Goal: Transaction & Acquisition: Subscribe to service/newsletter

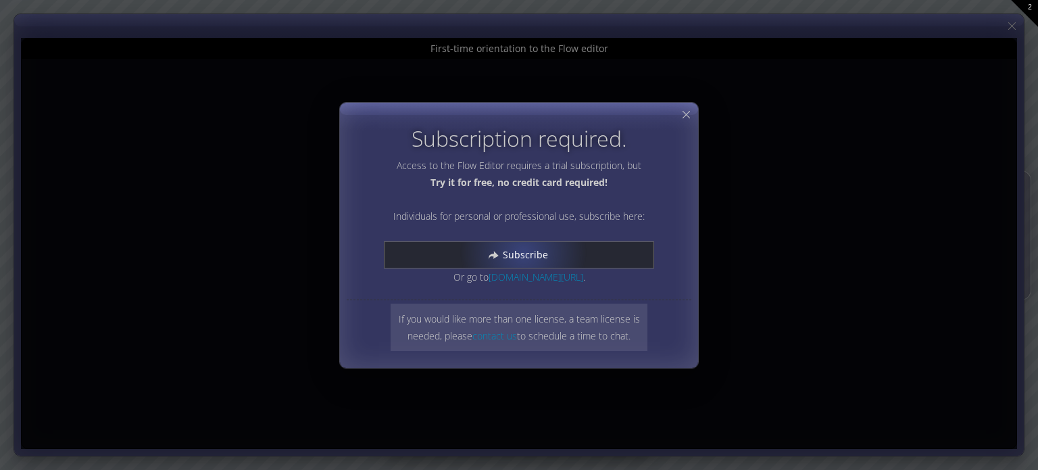
click at [523, 252] on span "Subscribe" at bounding box center [529, 255] width 54 height 14
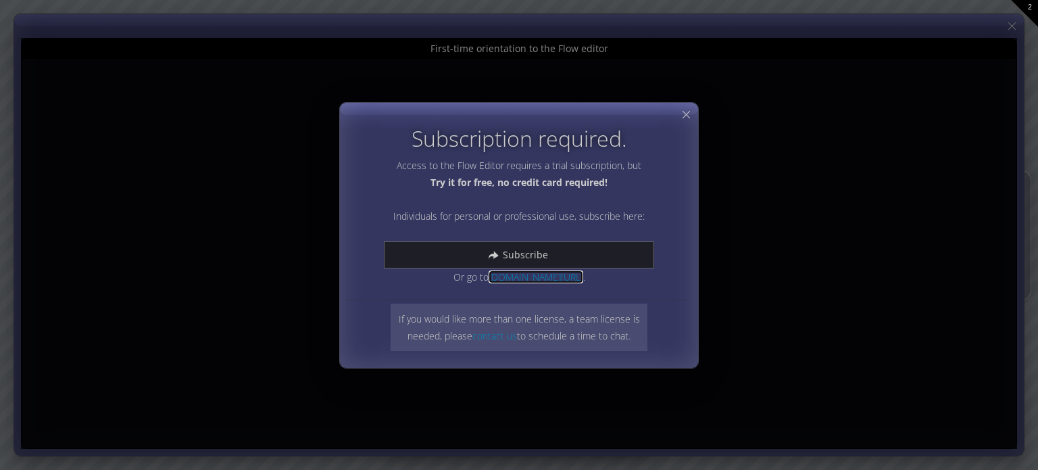
click at [500, 275] on link "[DOMAIN_NAME][URL]" at bounding box center [536, 276] width 95 height 13
click at [684, 114] on icon at bounding box center [686, 114] width 13 height 13
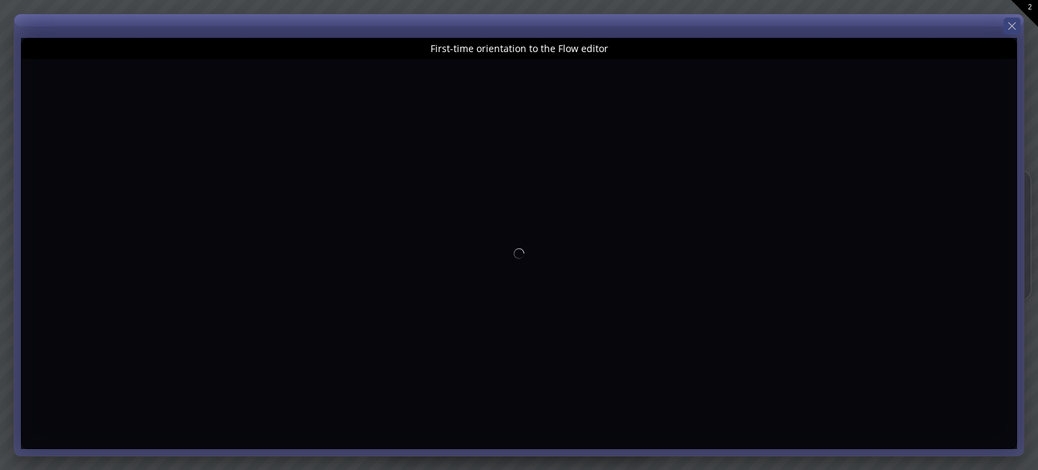
click at [1011, 26] on icon at bounding box center [1012, 26] width 13 height 13
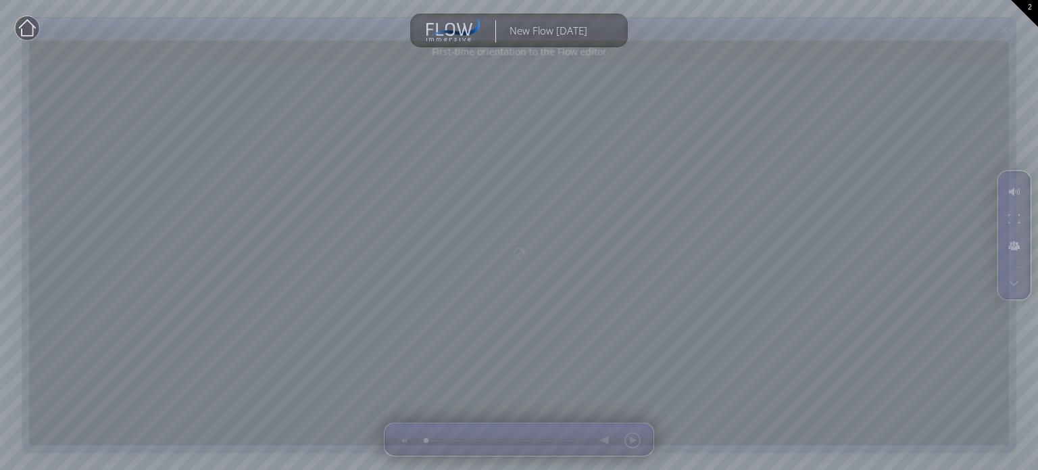
type input "Magic help"
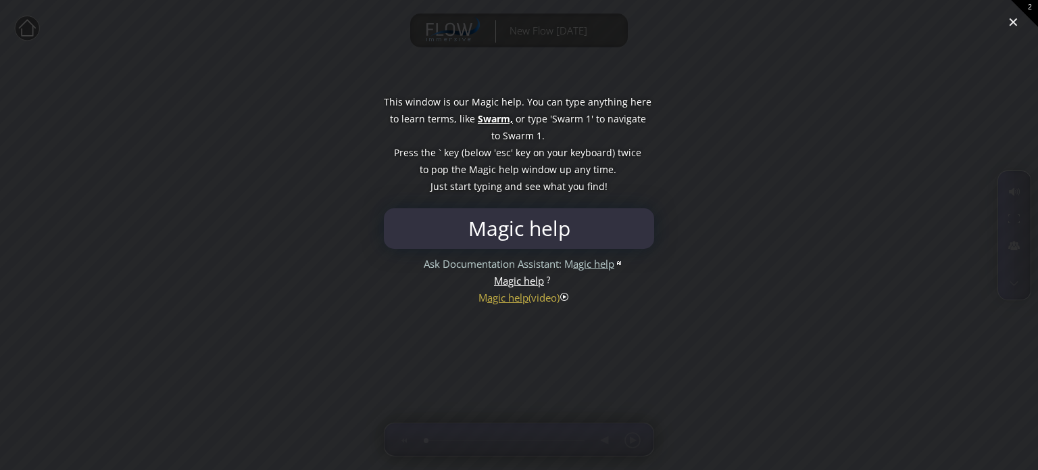
click at [1014, 28] on div at bounding box center [519, 235] width 1038 height 470
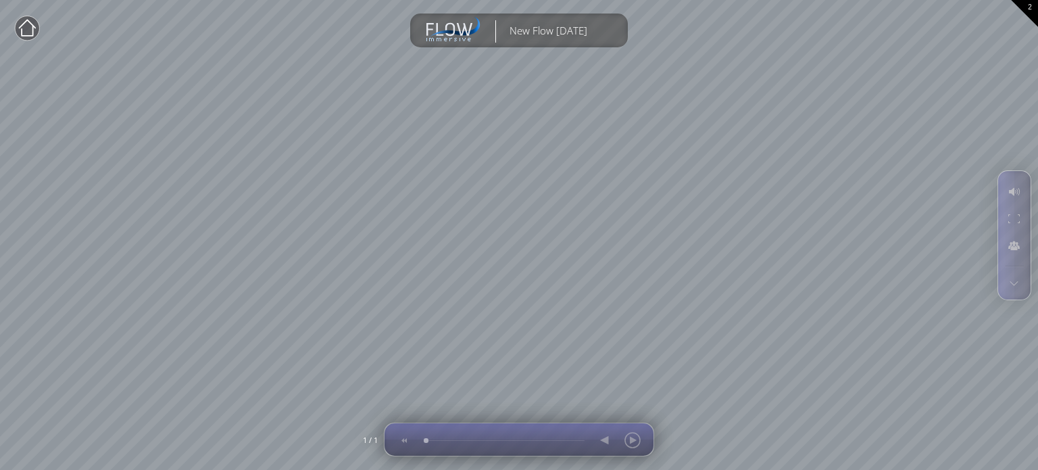
click at [633, 443] on div at bounding box center [619, 439] width 55 height 32
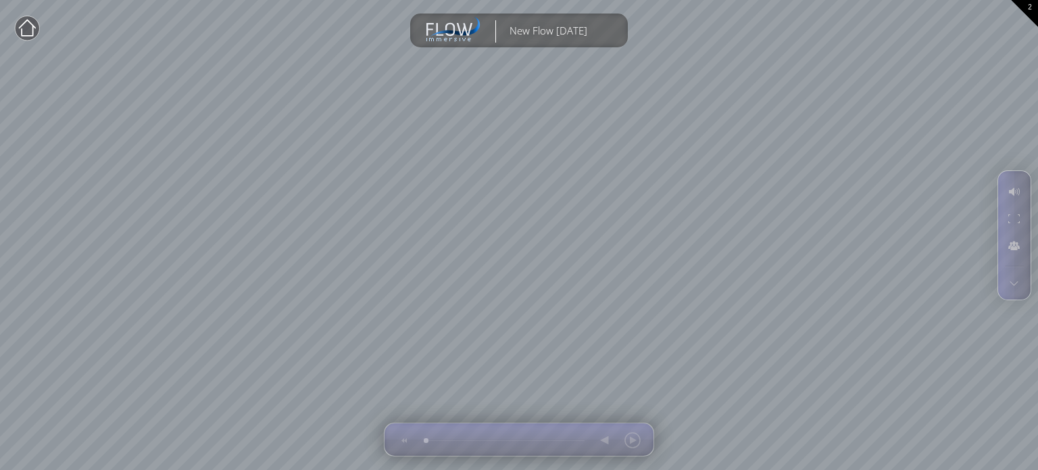
click at [26, 30] on circle at bounding box center [27, 28] width 24 height 24
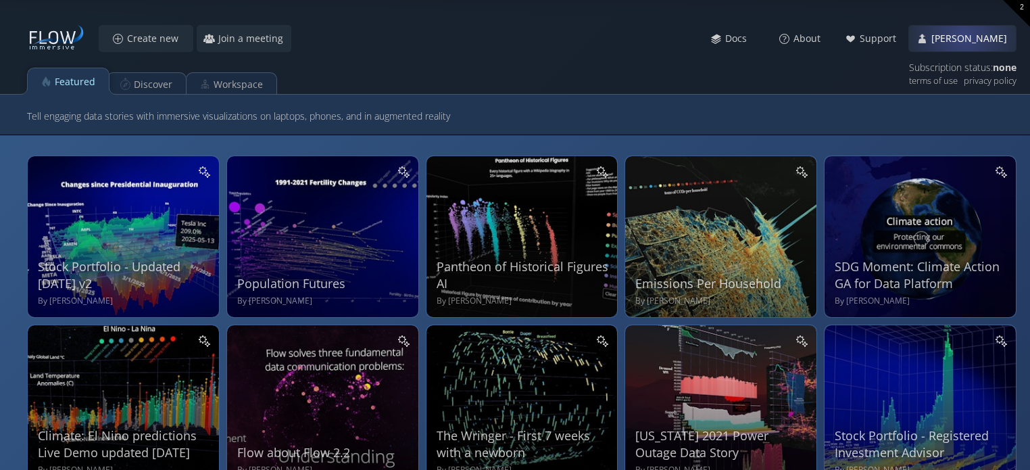
click at [963, 34] on span "[PERSON_NAME]" at bounding box center [973, 39] width 85 height 14
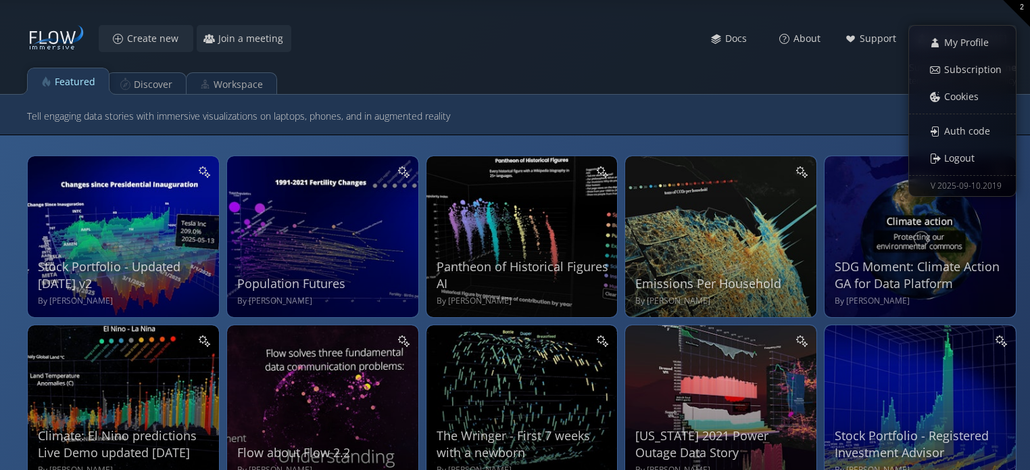
click at [564, 41] on div "Create new Join a meeting Meet Docs About Support [PERSON_NAME] My Profile Subs…" at bounding box center [522, 38] width 990 height 27
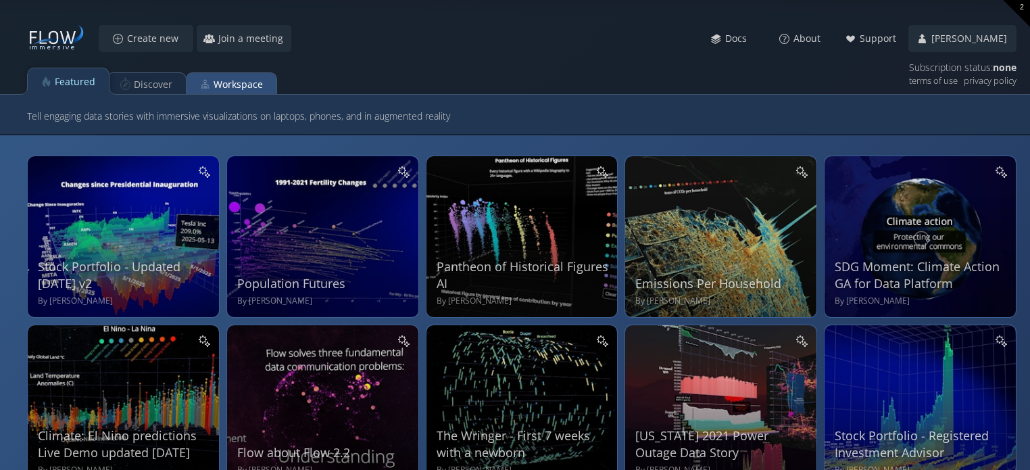
click at [241, 81] on div "Workspace" at bounding box center [238, 85] width 49 height 26
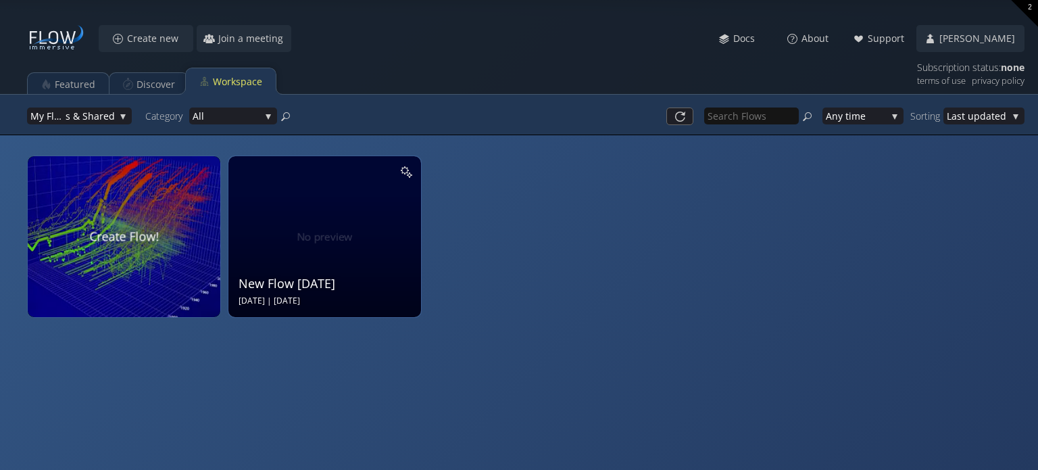
click at [317, 258] on div "New Flow [DATE] Sep 12 2025 | [DATE]" at bounding box center [327, 235] width 176 height 144
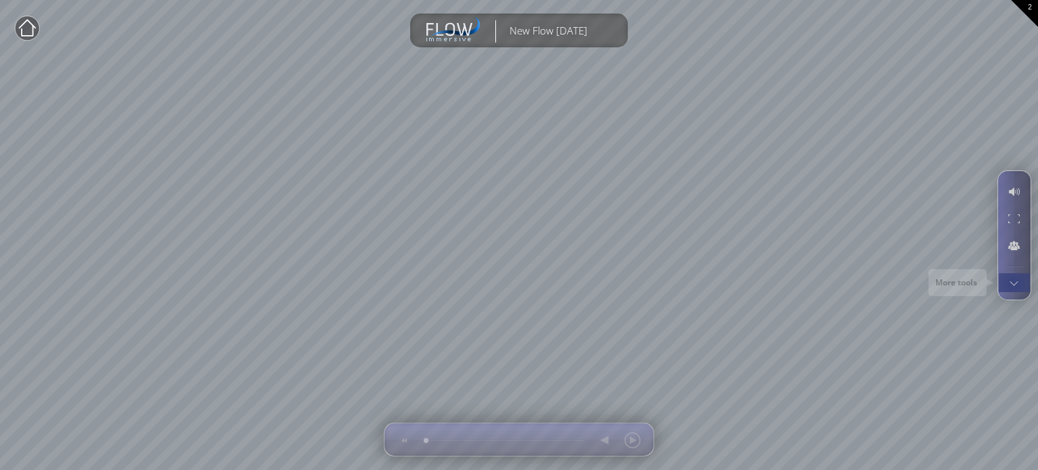
click at [1013, 283] on div at bounding box center [1014, 282] width 25 height 19
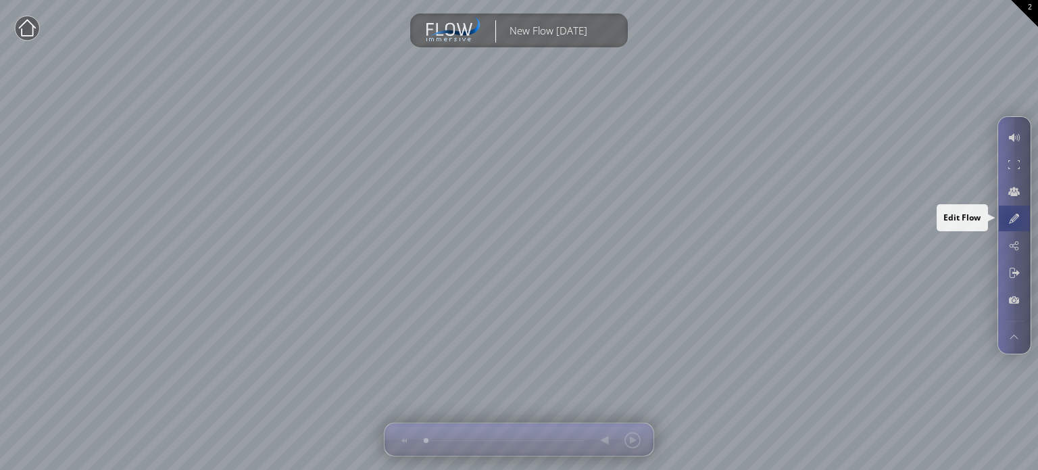
click at [1009, 219] on div at bounding box center [1014, 219] width 25 height 26
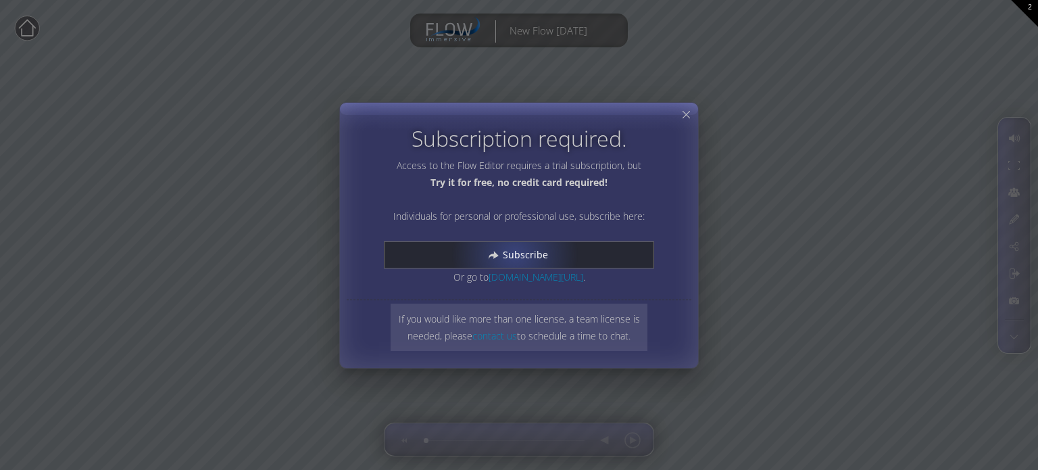
click at [514, 254] on span "Subscribe" at bounding box center [529, 255] width 54 height 14
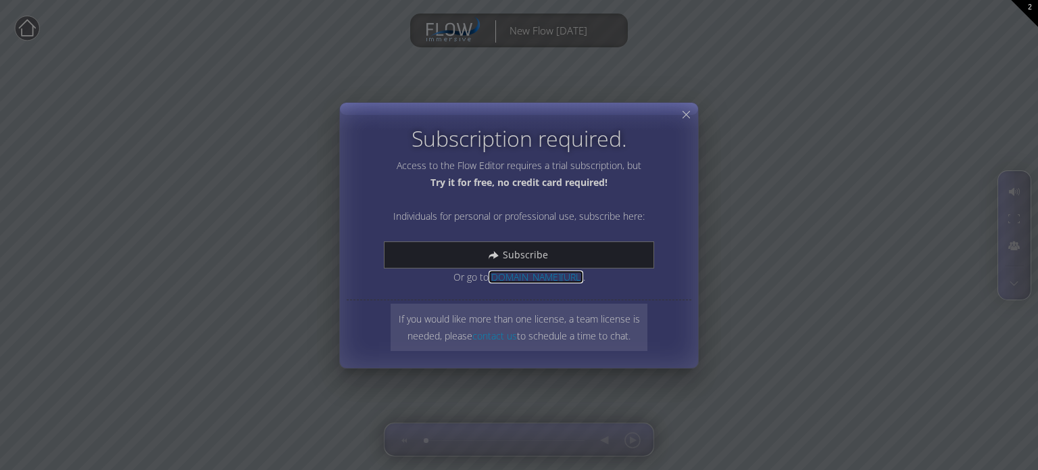
click at [500, 275] on link "[DOMAIN_NAME][URL]" at bounding box center [536, 276] width 95 height 13
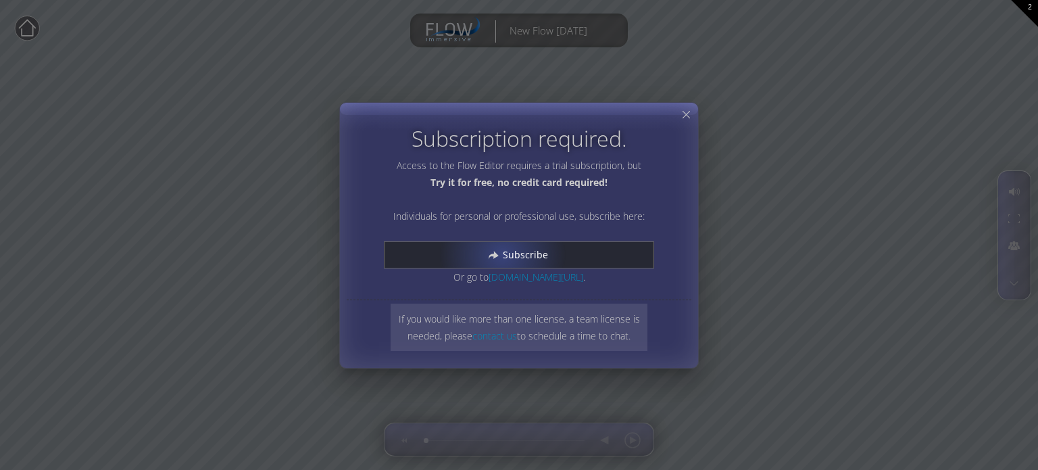
click at [502, 254] on div "Subscribe" at bounding box center [519, 255] width 269 height 26
click at [471, 183] on b "Try it for free, no credit card required!" at bounding box center [519, 182] width 177 height 13
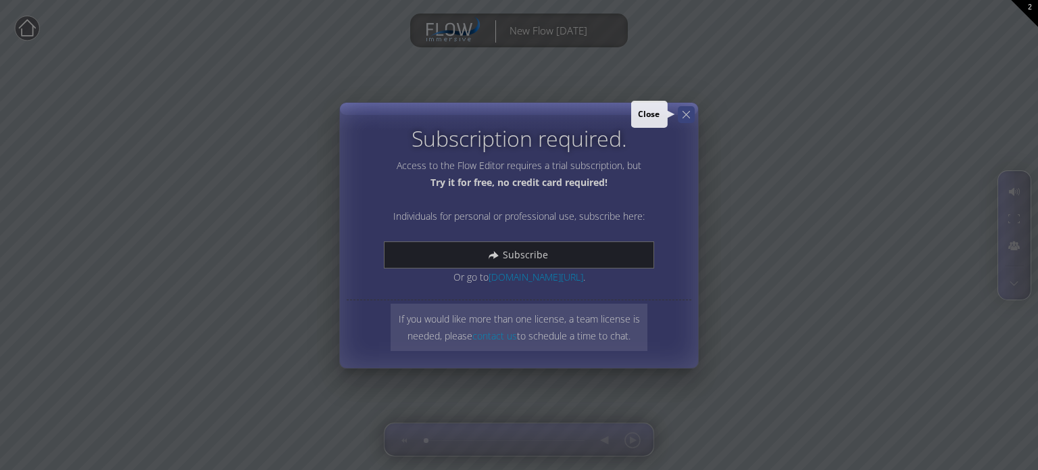
click at [686, 113] on icon at bounding box center [686, 114] width 13 height 13
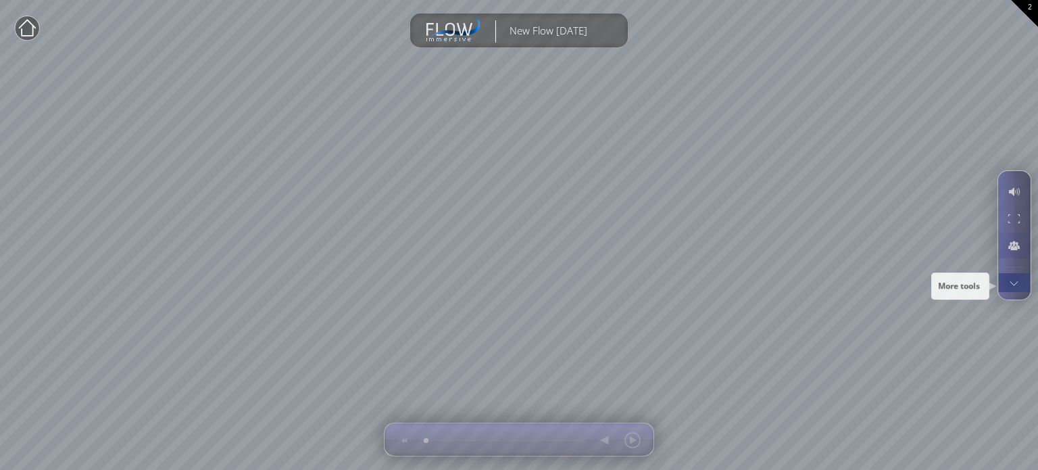
click at [1013, 283] on div at bounding box center [1014, 282] width 25 height 19
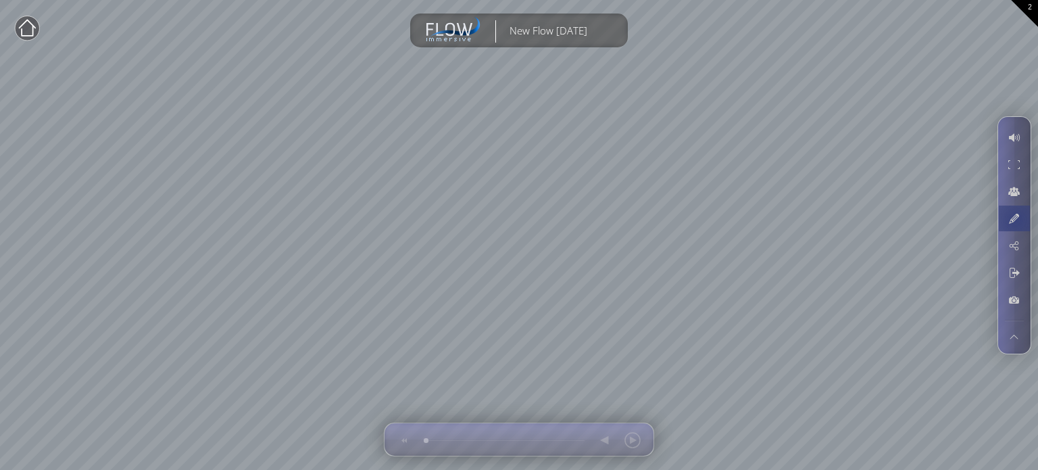
click at [1016, 219] on div at bounding box center [1014, 219] width 25 height 26
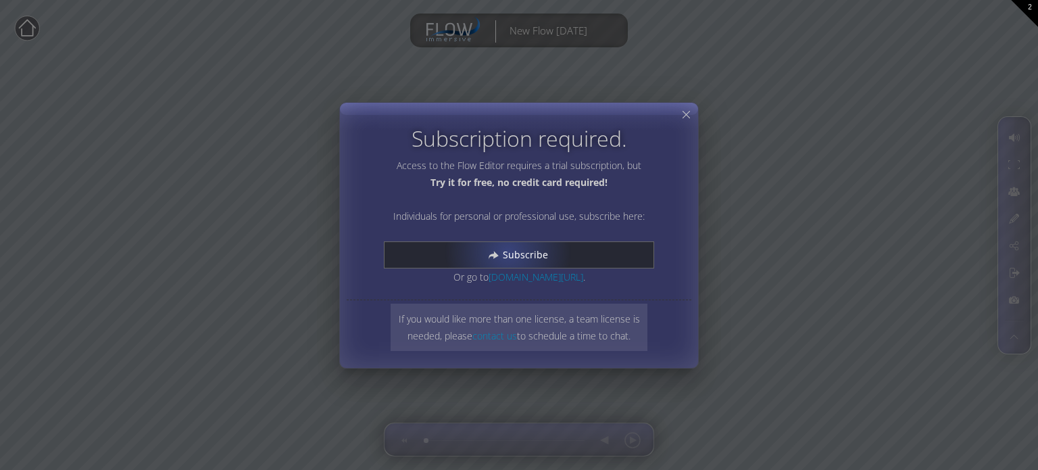
click at [508, 251] on span "Subscribe" at bounding box center [529, 255] width 54 height 14
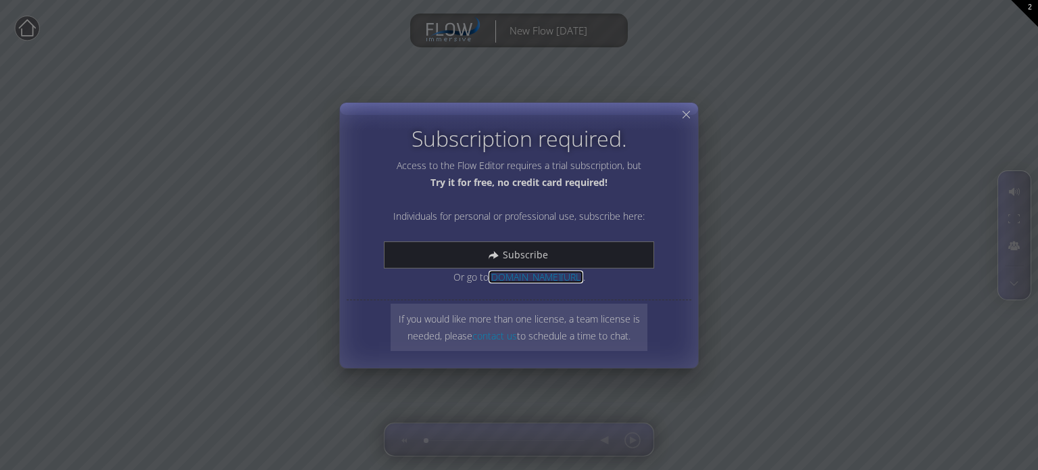
click at [519, 278] on link "[DOMAIN_NAME][URL]" at bounding box center [536, 276] width 95 height 13
click at [28, 32] on div "Subscription required. Access to the Flow Editor requires a trial subscription,…" at bounding box center [519, 235] width 1038 height 470
click at [688, 114] on icon at bounding box center [686, 114] width 13 height 13
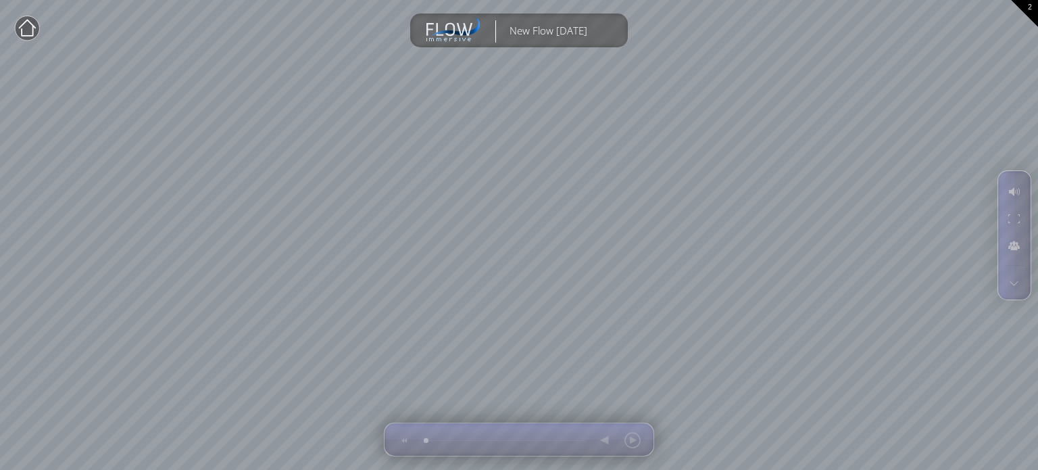
click at [30, 31] on circle at bounding box center [27, 28] width 24 height 24
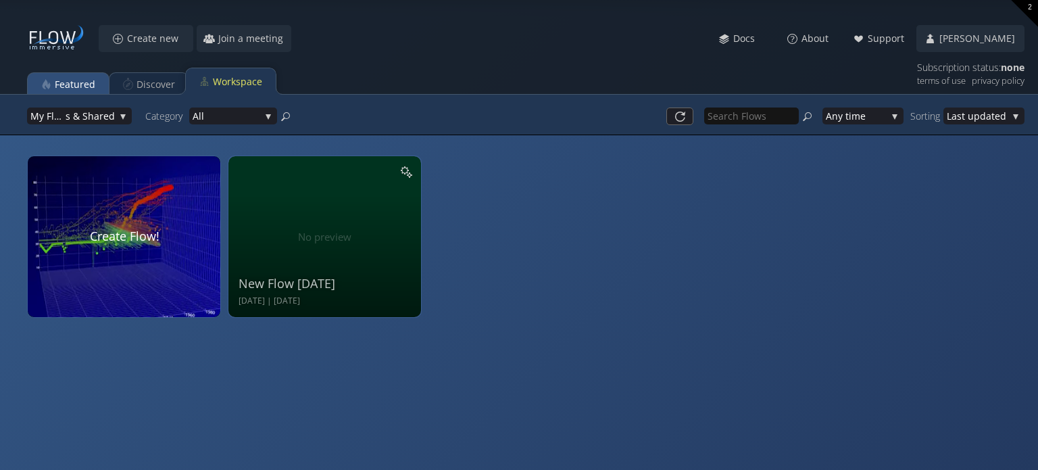
click at [73, 80] on div "Featured" at bounding box center [75, 85] width 41 height 26
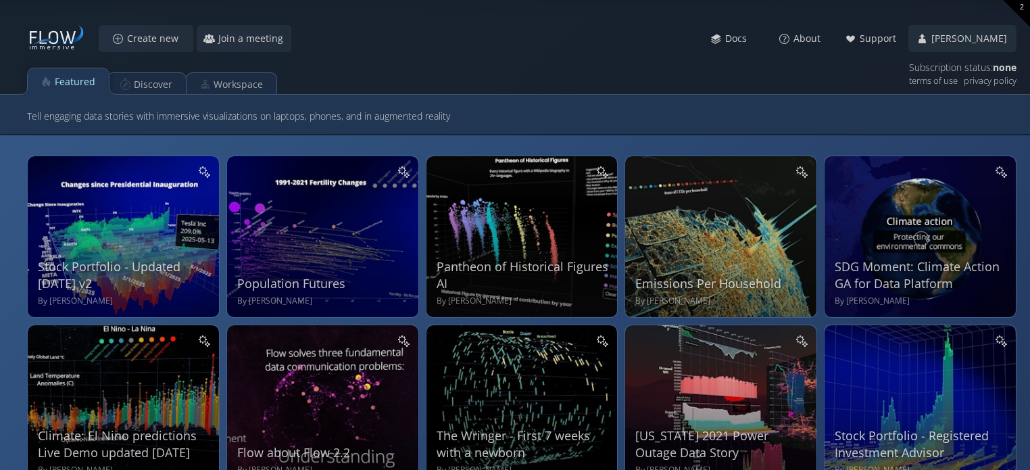
click at [46, 41] on icon at bounding box center [56, 38] width 58 height 27
click at [878, 37] on span "Support" at bounding box center [881, 39] width 45 height 14
click at [957, 34] on span "[PERSON_NAME]" at bounding box center [973, 39] width 85 height 14
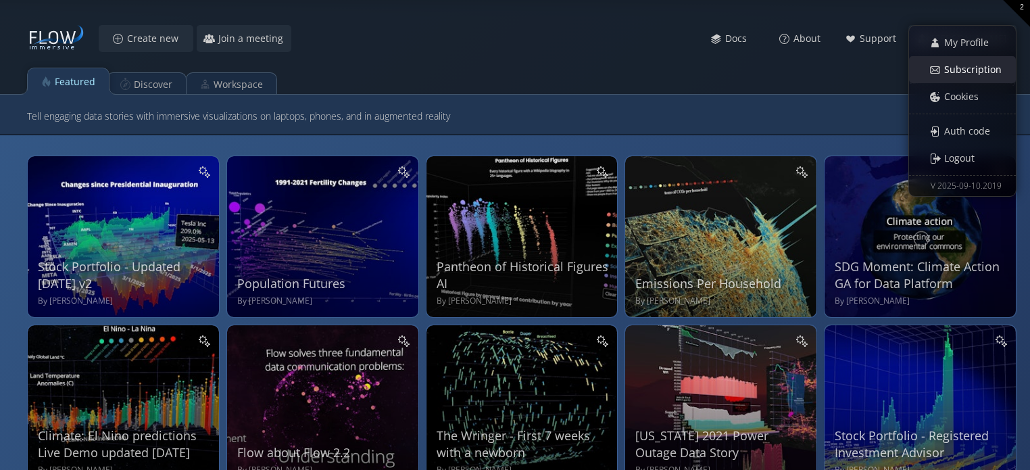
click at [965, 68] on span "Subscription" at bounding box center [977, 70] width 66 height 14
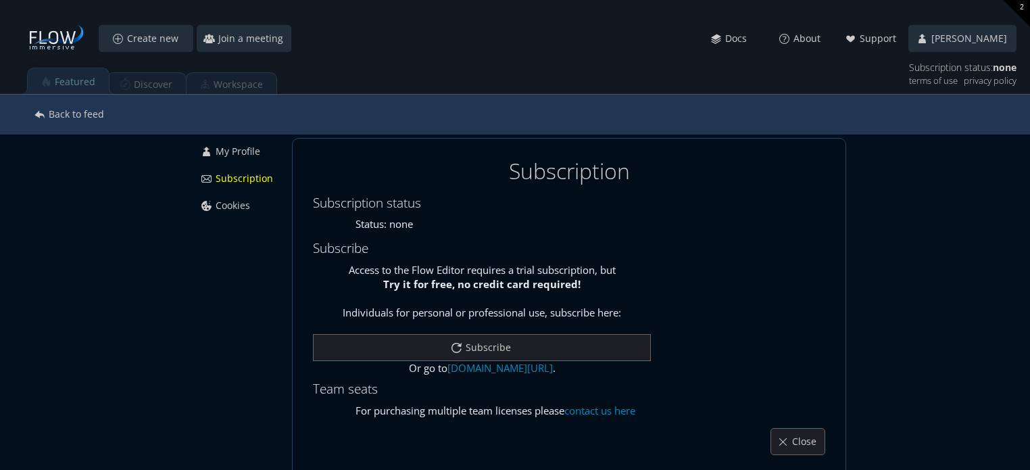
scroll to position [32, 0]
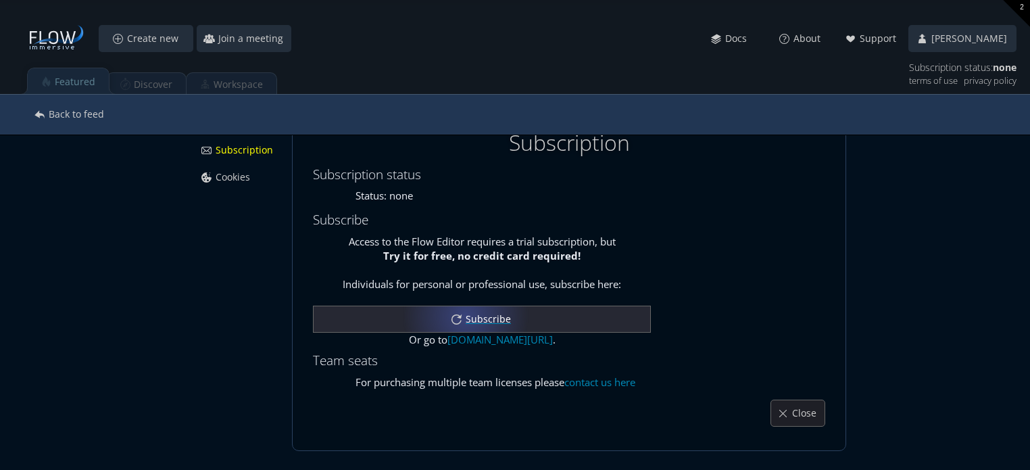
click at [462, 314] on div "Subscribe" at bounding box center [482, 319] width 337 height 26
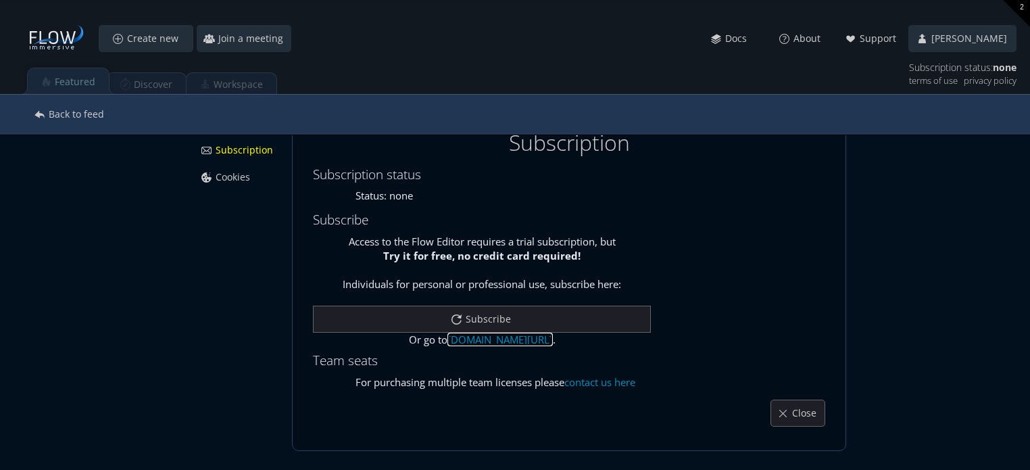
click at [460, 337] on link "[DOMAIN_NAME][URL]" at bounding box center [500, 340] width 105 height 14
click at [598, 381] on link "contact us here" at bounding box center [599, 382] width 71 height 14
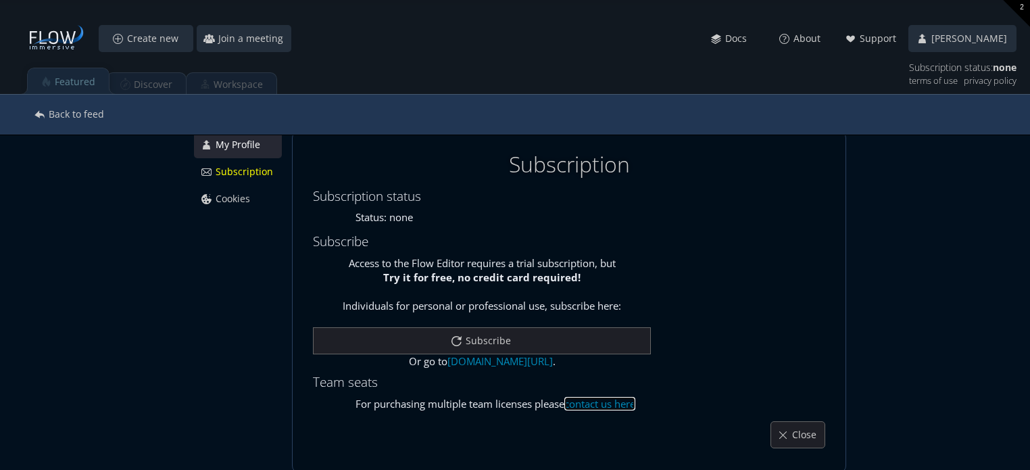
scroll to position [0, 0]
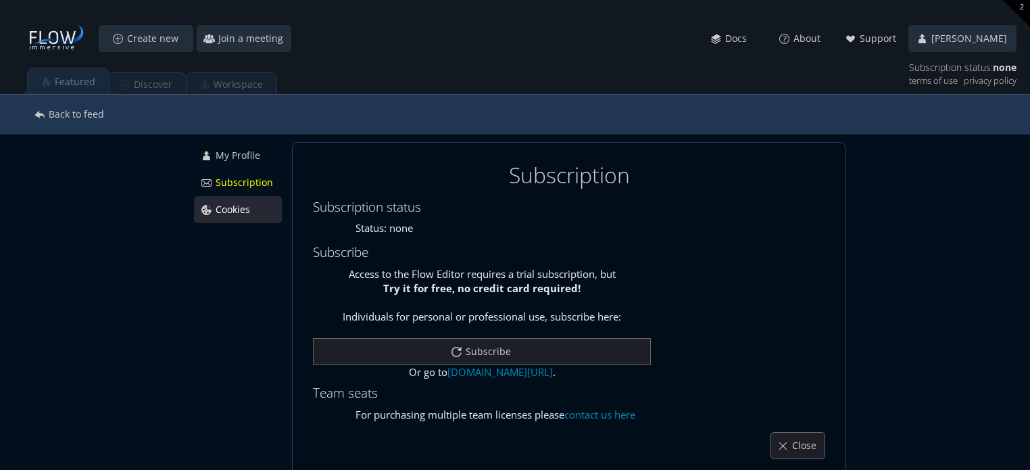
click at [238, 208] on span "Cookies" at bounding box center [236, 210] width 43 height 14
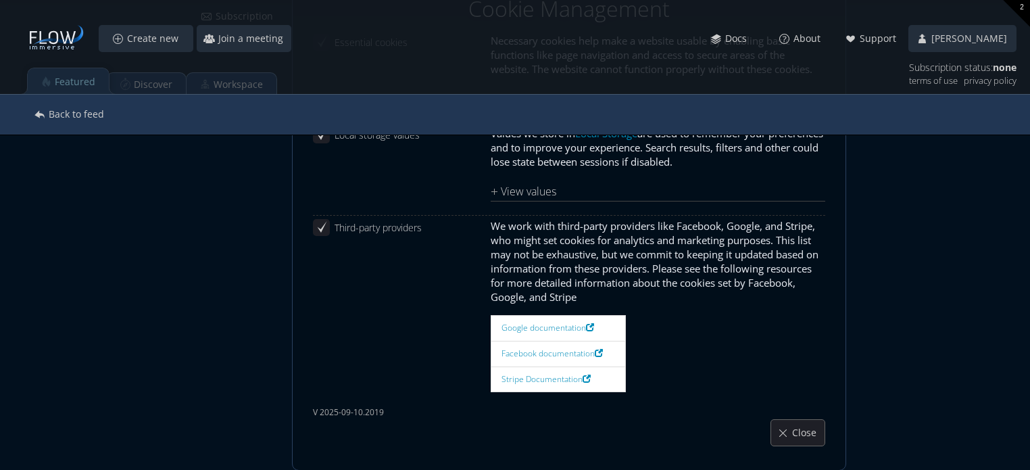
scroll to position [187, 0]
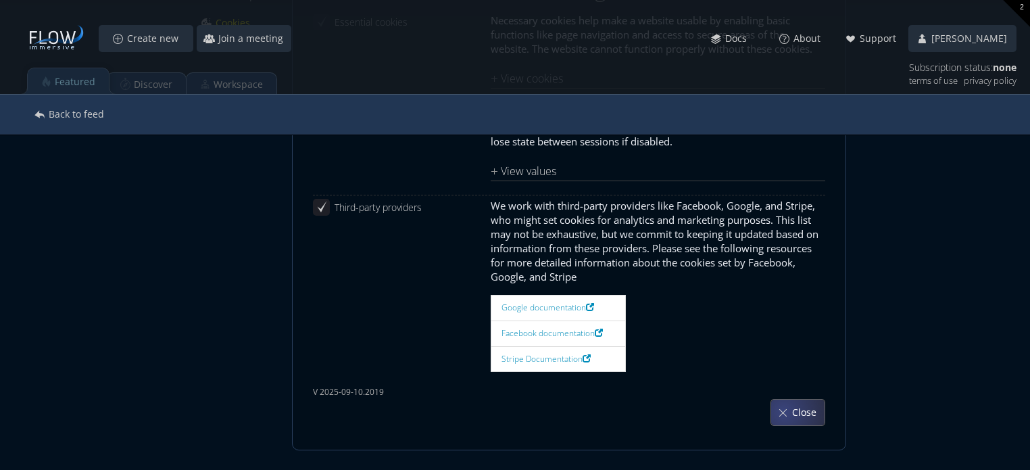
click at [791, 410] on div "Close" at bounding box center [797, 413] width 53 height 26
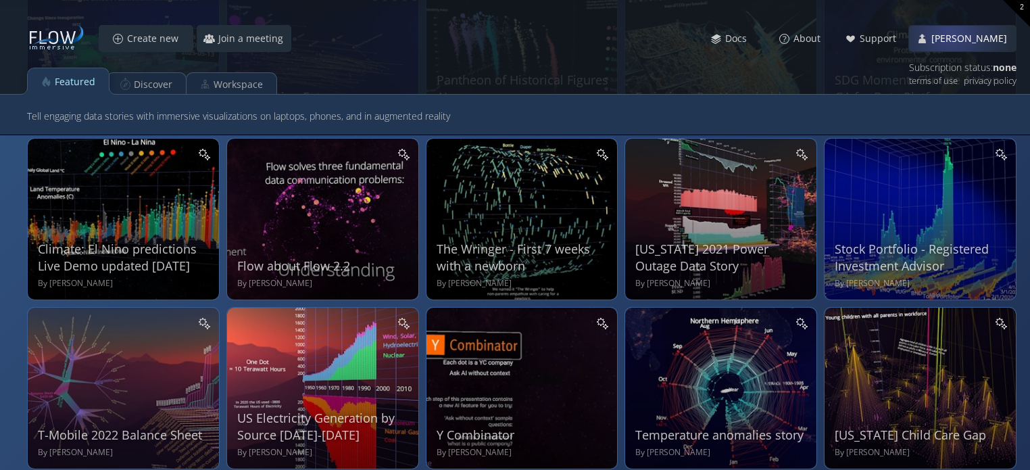
click at [952, 32] on div "[PERSON_NAME]" at bounding box center [962, 39] width 107 height 26
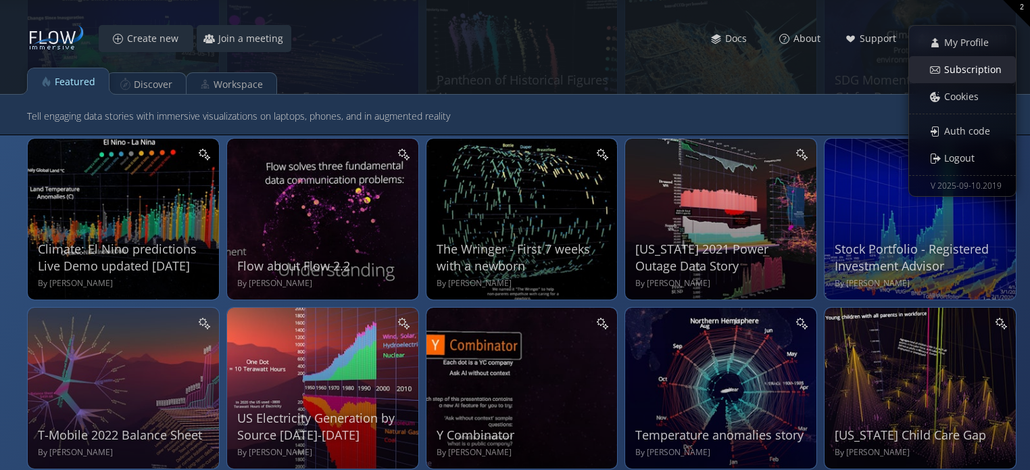
click at [963, 67] on span "Subscription" at bounding box center [977, 70] width 66 height 14
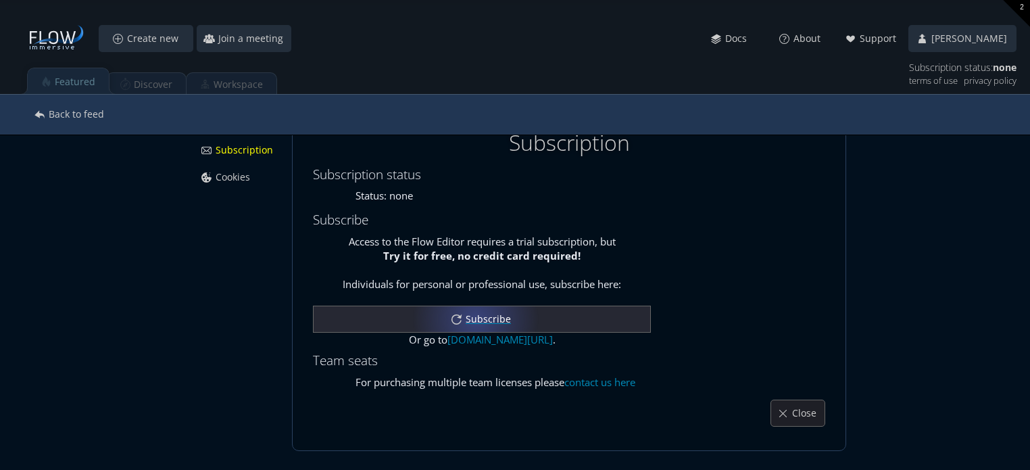
click at [473, 318] on span "Subscribe" at bounding box center [492, 319] width 54 height 14
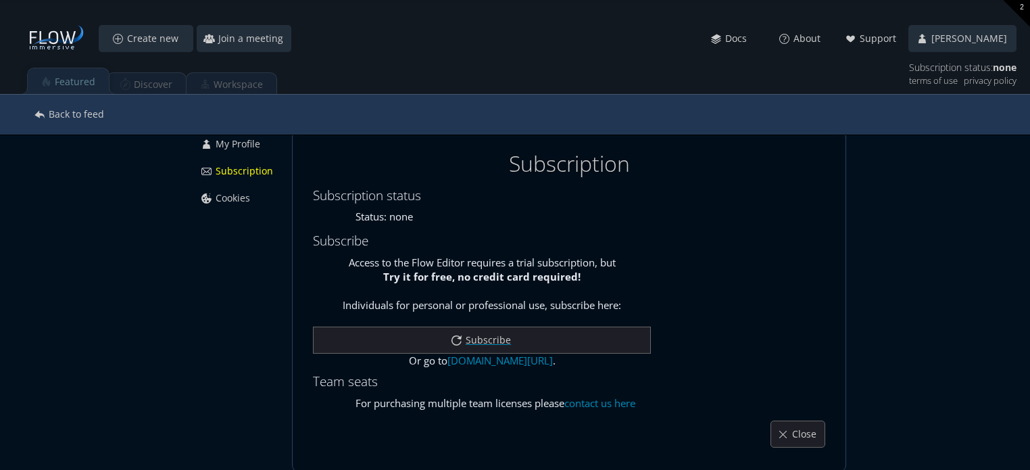
scroll to position [0, 0]
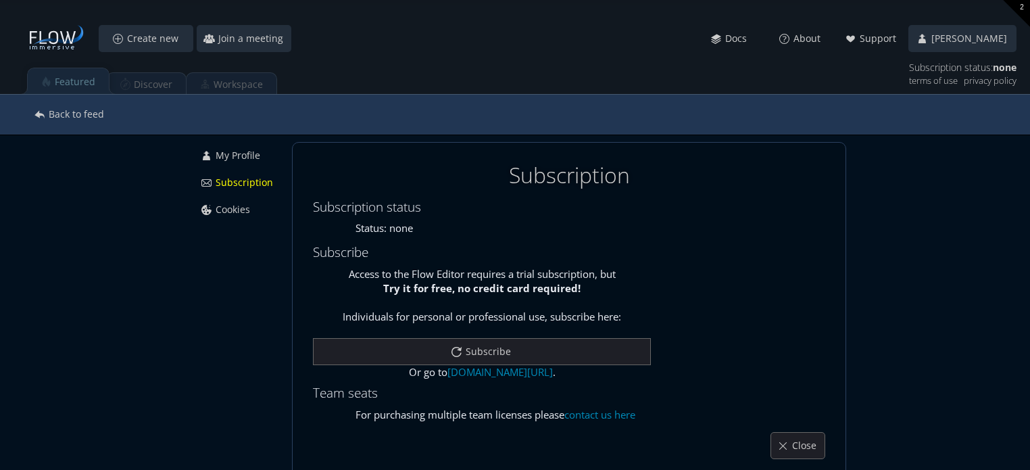
click at [143, 82] on div "Featured Discover Workspace" at bounding box center [515, 78] width 1030 height 34
click at [55, 116] on span "Back to feed" at bounding box center [80, 114] width 64 height 14
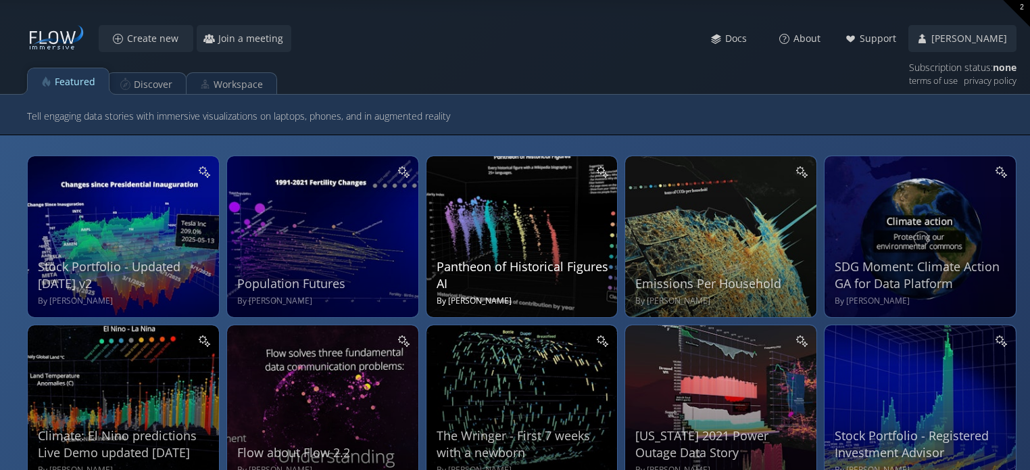
click at [542, 247] on div "Pantheon of Historical Figures AI By [PERSON_NAME]" at bounding box center [524, 235] width 174 height 144
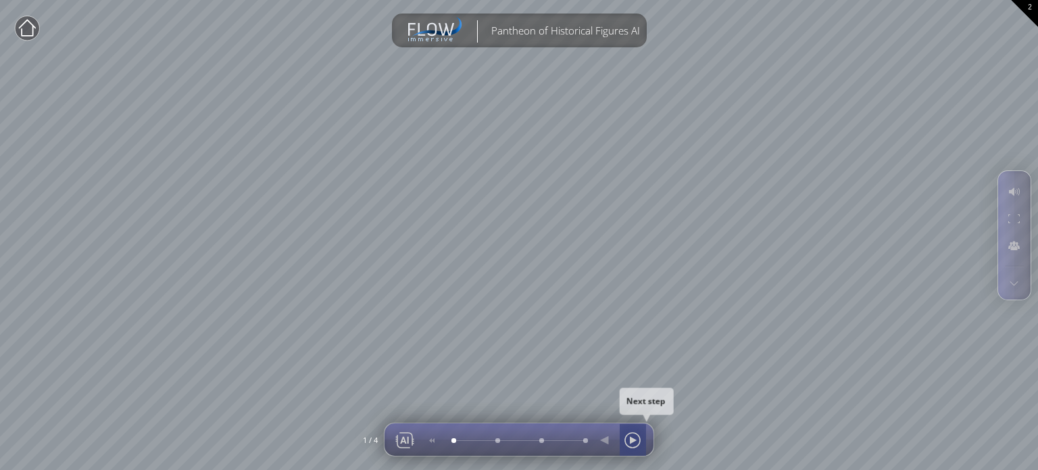
click at [634, 437] on div at bounding box center [633, 440] width 20 height 32
click at [631, 435] on div at bounding box center [633, 440] width 20 height 32
click at [453, 440] on div at bounding box center [453, 440] width 0 height 0
click at [634, 439] on div at bounding box center [633, 440] width 20 height 32
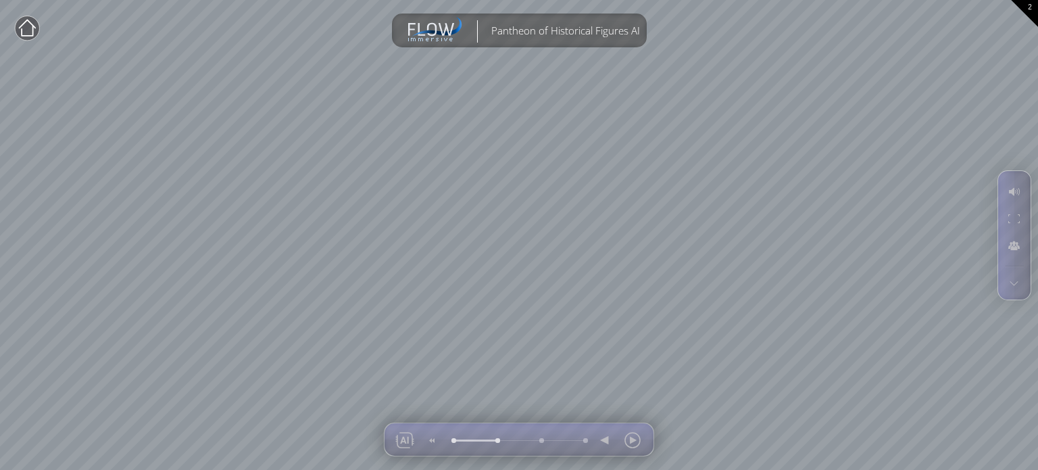
click at [33, 30] on icon at bounding box center [27, 27] width 17 height 17
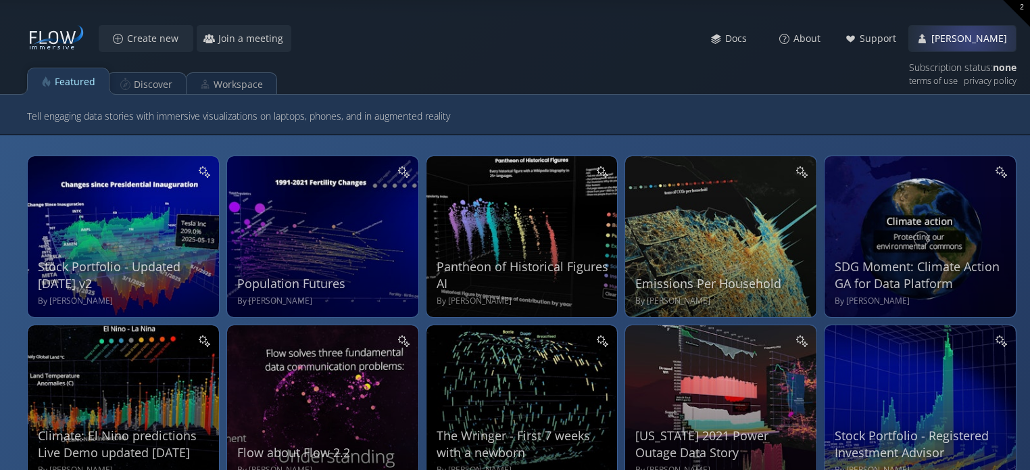
click at [970, 37] on span "[PERSON_NAME]" at bounding box center [973, 39] width 85 height 14
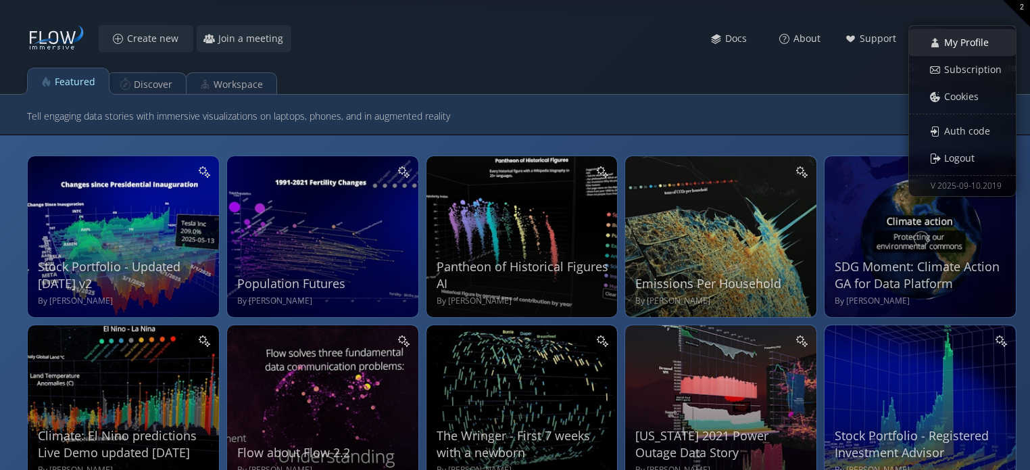
click at [962, 45] on span "My Profile" at bounding box center [970, 43] width 53 height 14
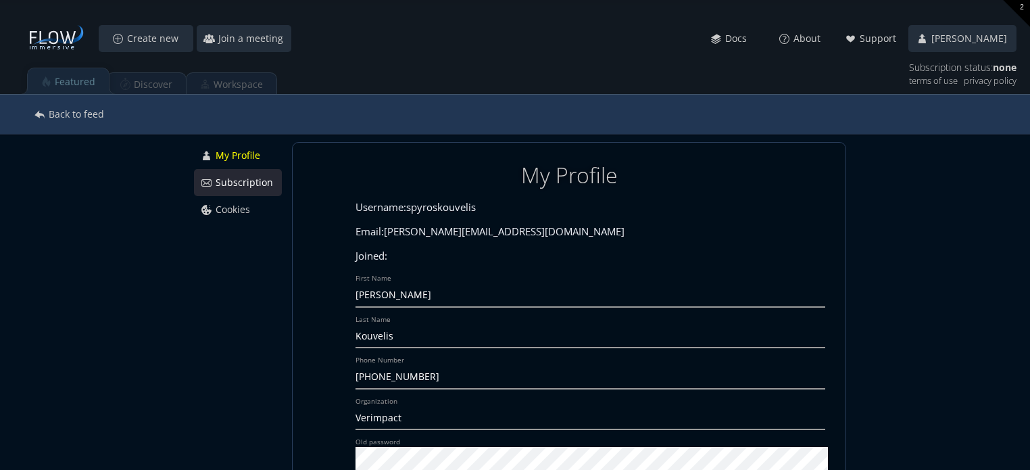
click at [248, 184] on span "Subscription" at bounding box center [248, 183] width 66 height 14
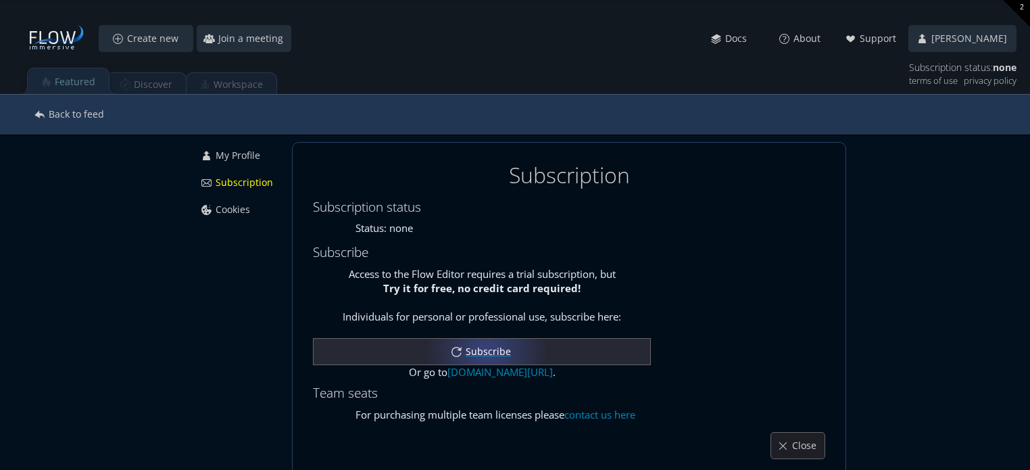
click at [484, 350] on span "Subscribe" at bounding box center [492, 352] width 54 height 14
click at [477, 354] on span "Subscribe" at bounding box center [492, 352] width 54 height 14
click at [487, 349] on span "Subscribe" at bounding box center [492, 352] width 54 height 14
click at [477, 350] on span "Subscribe" at bounding box center [492, 352] width 54 height 14
click at [475, 357] on span "Subscribe" at bounding box center [492, 352] width 54 height 14
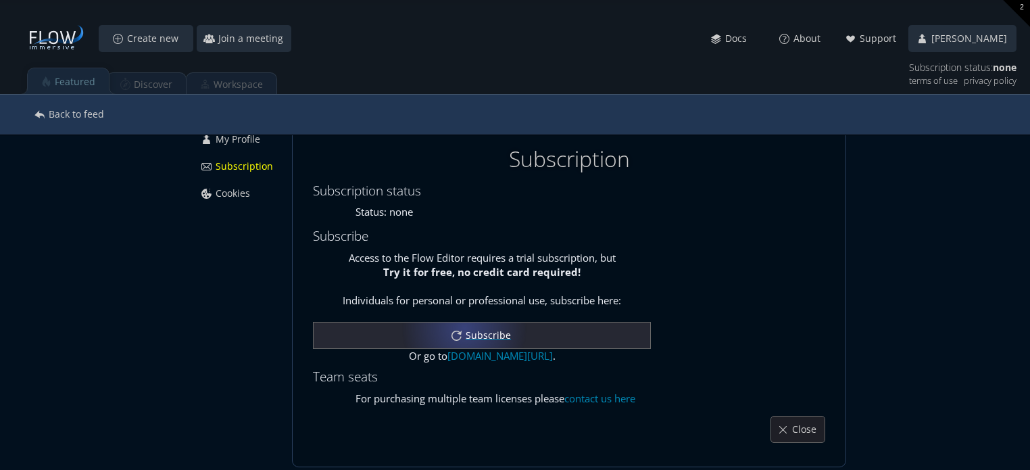
scroll to position [32, 0]
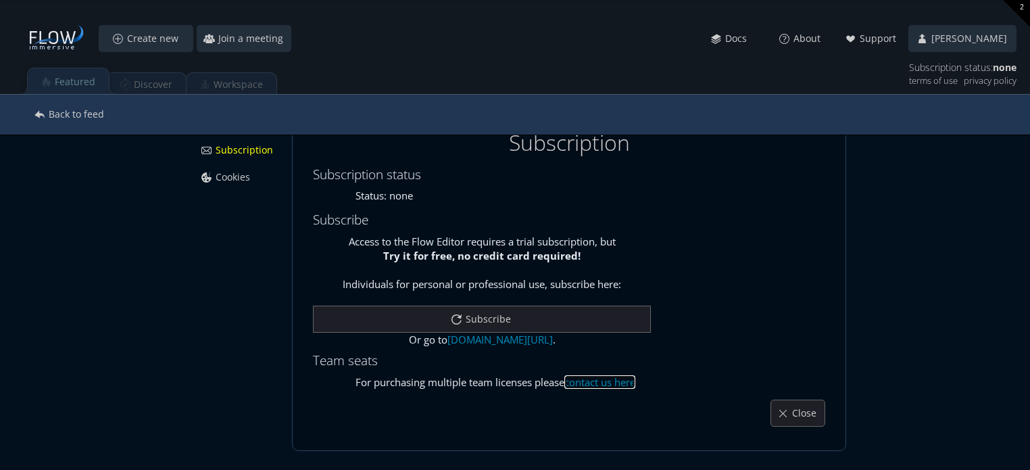
click at [598, 381] on link "contact us here" at bounding box center [599, 382] width 71 height 14
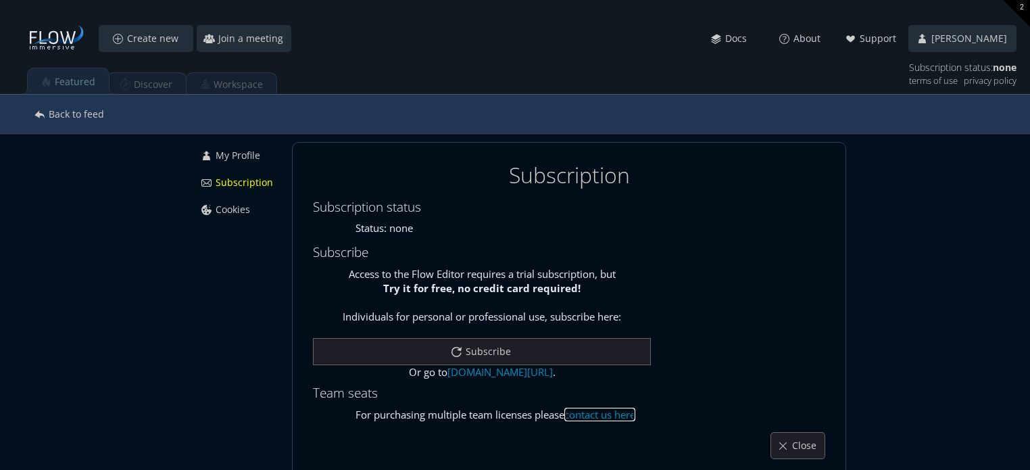
scroll to position [0, 0]
click at [141, 80] on div "Featured Discover Workspace" at bounding box center [515, 78] width 1030 height 34
click at [796, 435] on div "Close" at bounding box center [797, 446] width 53 height 26
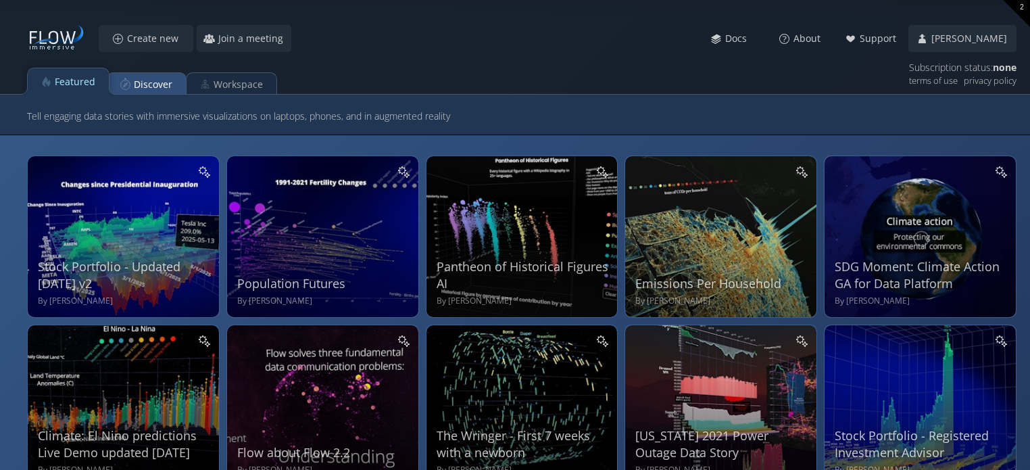
click at [149, 80] on div "Discover" at bounding box center [153, 85] width 39 height 26
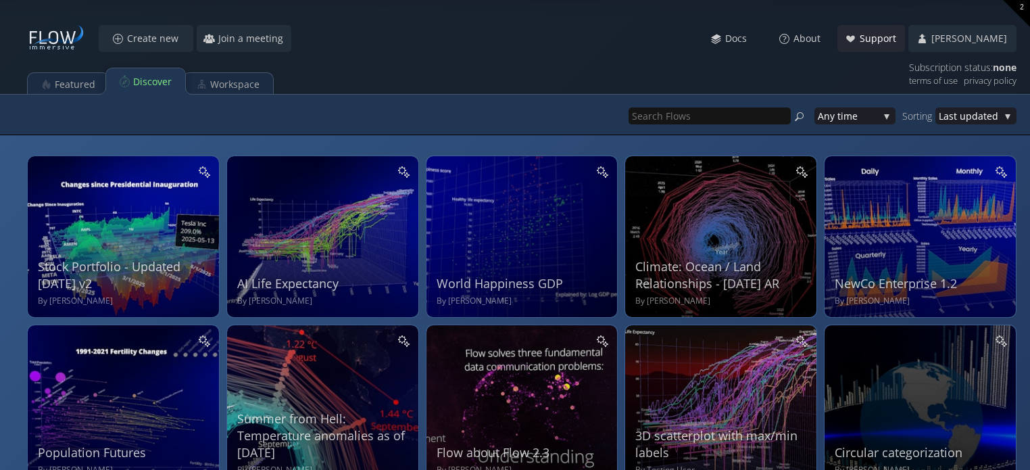
click at [873, 37] on span "Support" at bounding box center [881, 39] width 45 height 14
click at [733, 40] on span "Docs" at bounding box center [740, 39] width 30 height 14
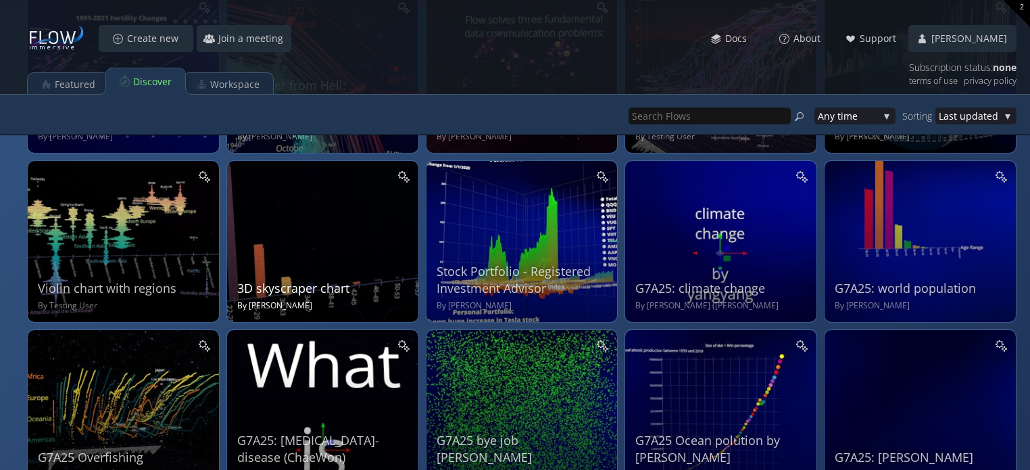
scroll to position [338, 0]
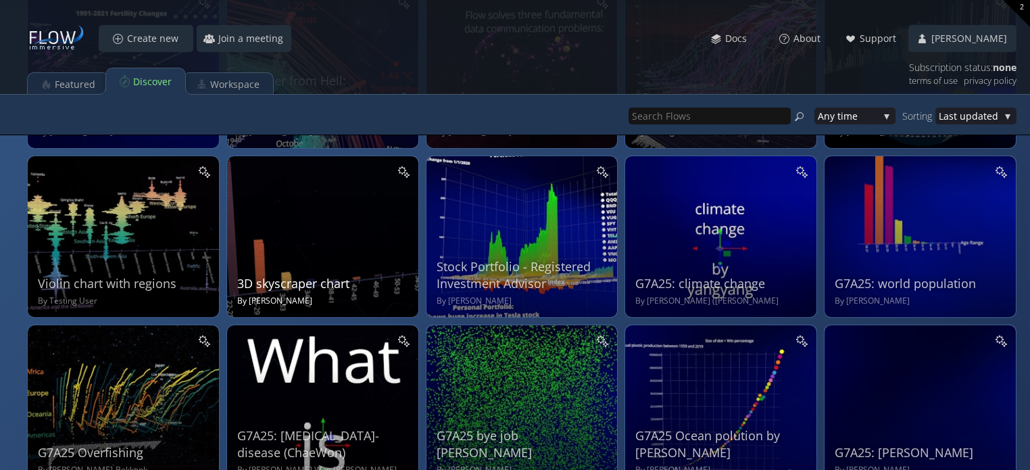
click at [337, 248] on div "3D skyscraper chart By [PERSON_NAME]" at bounding box center [324, 235] width 174 height 144
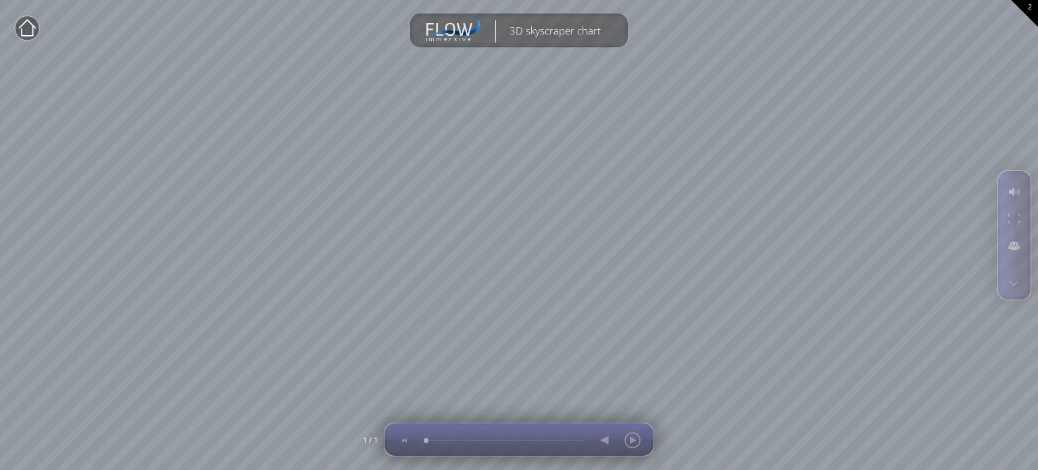
click at [631, 441] on div at bounding box center [619, 439] width 55 height 32
click at [635, 440] on div at bounding box center [619, 439] width 55 height 32
click at [448, 437] on div at bounding box center [519, 439] width 256 height 32
click at [533, 440] on div at bounding box center [519, 439] width 256 height 32
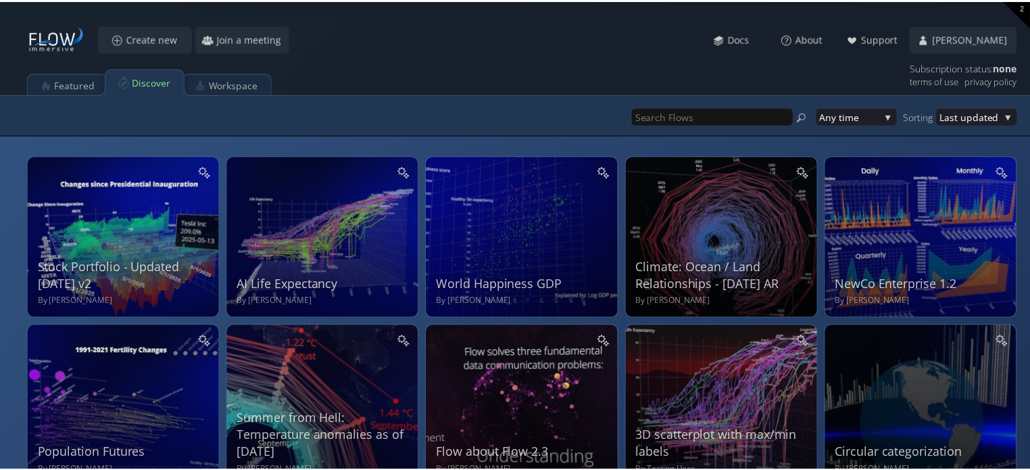
scroll to position [338, 0]
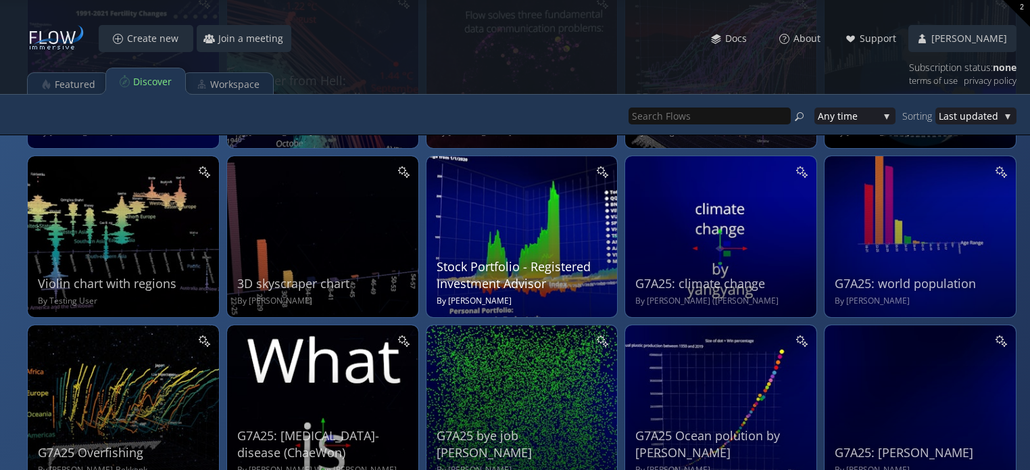
click at [519, 250] on div "Stock Portfolio - Registered Investment Advisor By [PERSON_NAME]" at bounding box center [524, 235] width 174 height 144
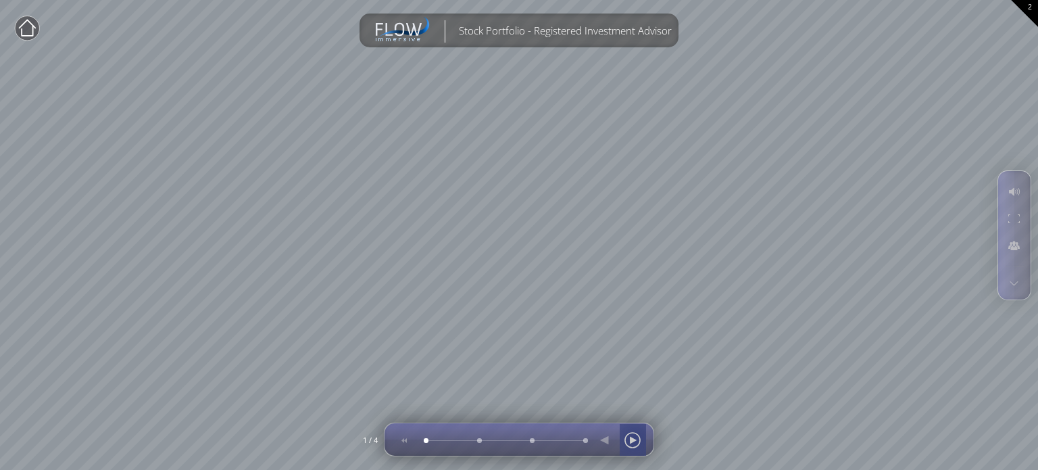
click at [635, 438] on div at bounding box center [633, 440] width 20 height 32
click at [636, 435] on div at bounding box center [633, 440] width 20 height 32
click at [635, 439] on div at bounding box center [633, 440] width 20 height 32
click at [531, 440] on div at bounding box center [531, 440] width 0 height 0
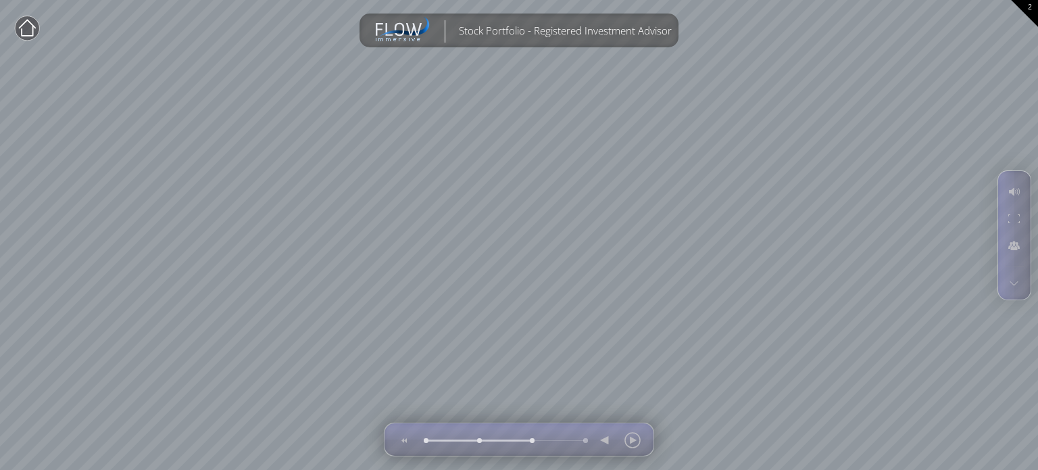
click at [28, 33] on circle at bounding box center [27, 28] width 24 height 24
